Goal: Communication & Community: Share content

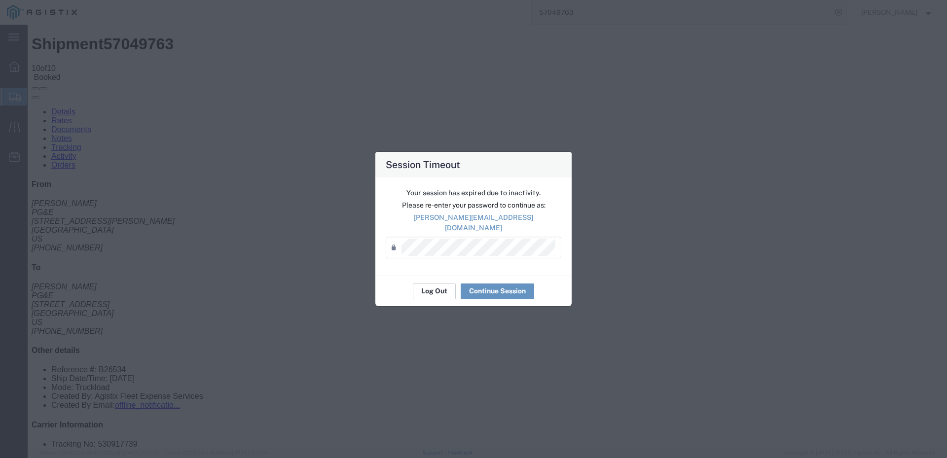
click at [430, 290] on button "Log Out" at bounding box center [434, 292] width 43 height 16
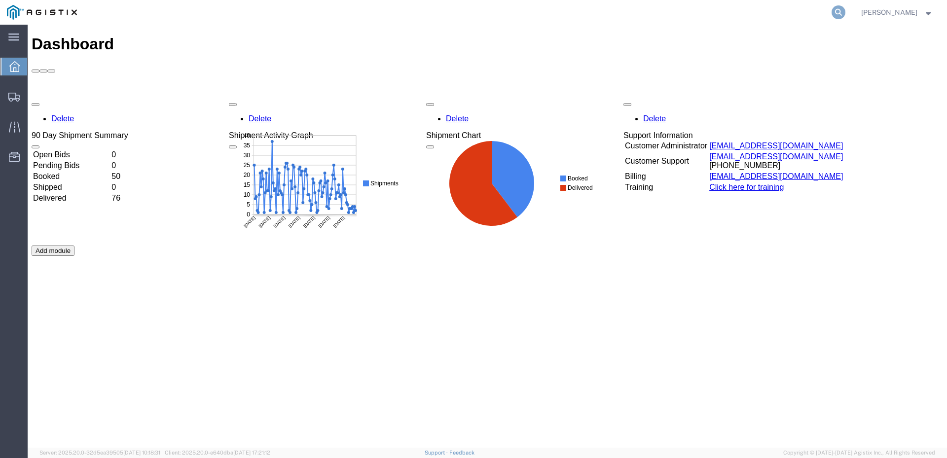
click at [846, 11] on icon at bounding box center [839, 12] width 14 height 14
click at [684, 11] on input "search" at bounding box center [682, 12] width 300 height 24
paste input "57069341"
type input "57069341"
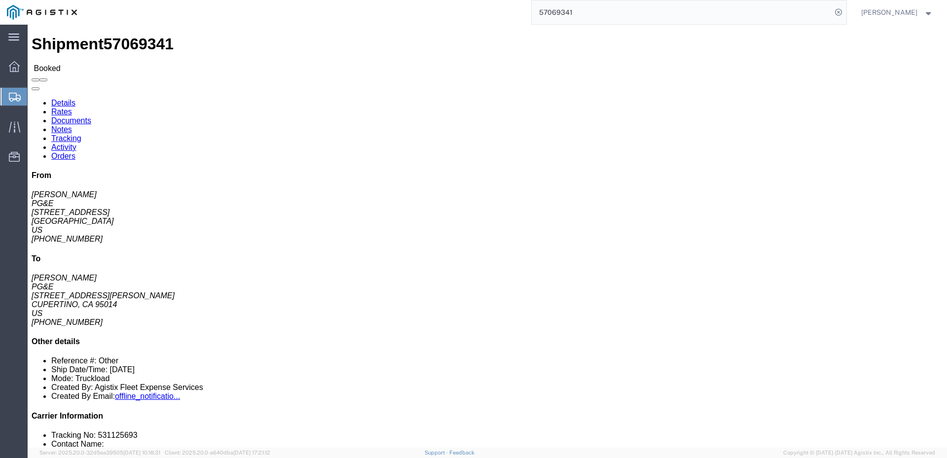
click span
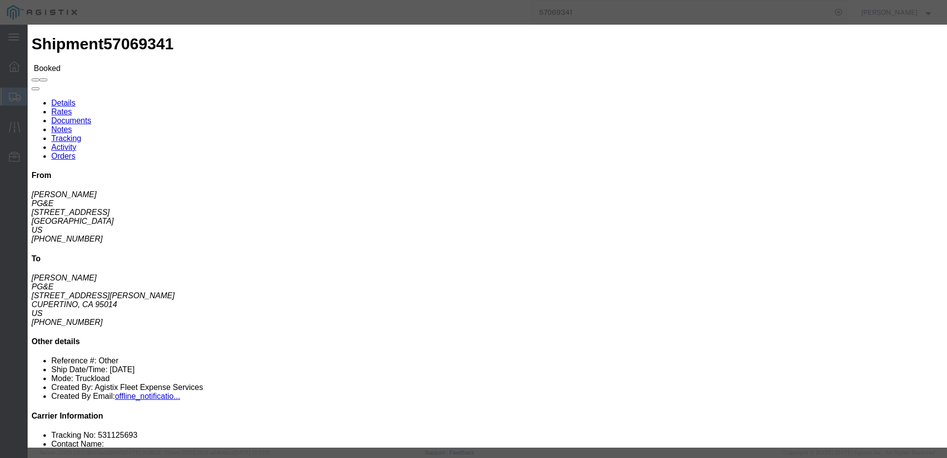
click input "text"
type input "dsequeira@epplerinc.com"
click input "PGE Fleet Bill Of Lading"
checkbox input "true"
click button "Send"
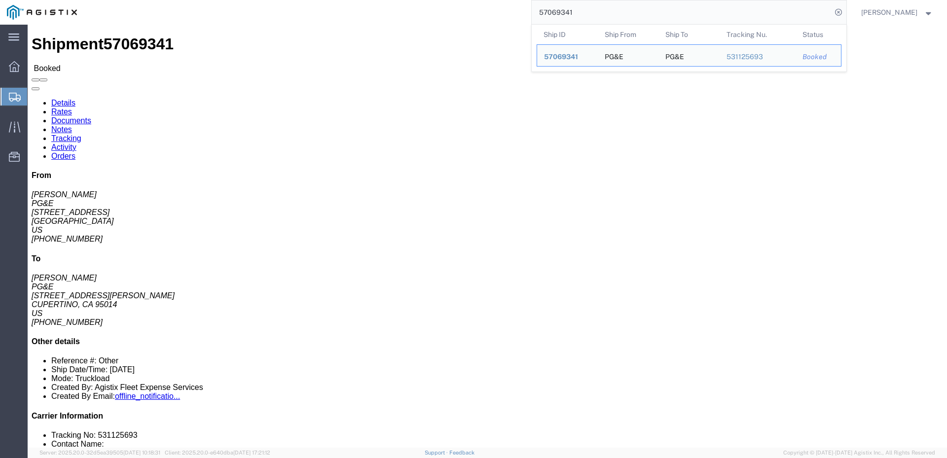
drag, startPoint x: 601, startPoint y: 12, endPoint x: 575, endPoint y: 20, distance: 27.7
click at [575, 20] on input "57069341" at bounding box center [682, 12] width 300 height 24
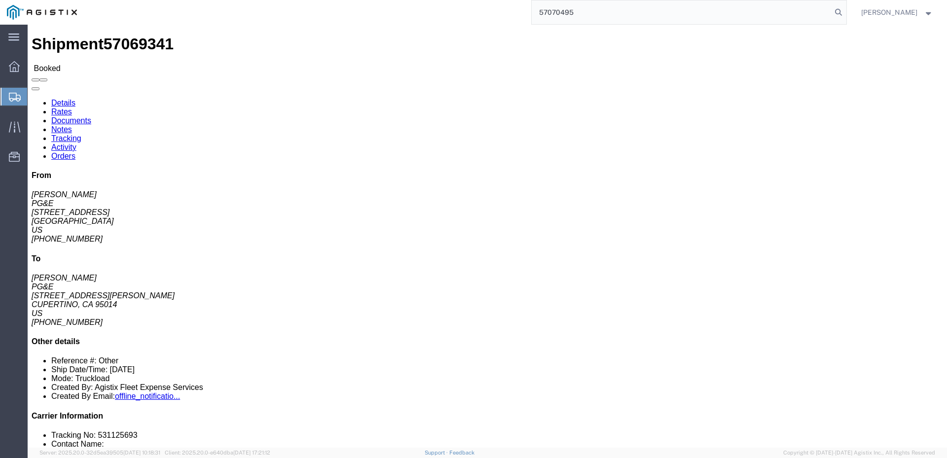
type input "57070495"
click span
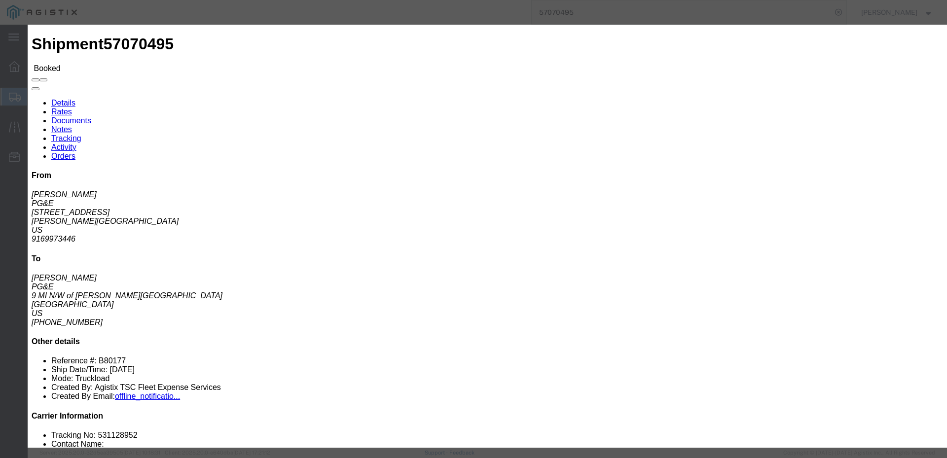
click input "text"
type input "mzarco@epplerinc.com"
click input "PGE Fleet Bill Of Lading"
checkbox input "true"
click button "Send"
